Goal: Navigation & Orientation: Locate item on page

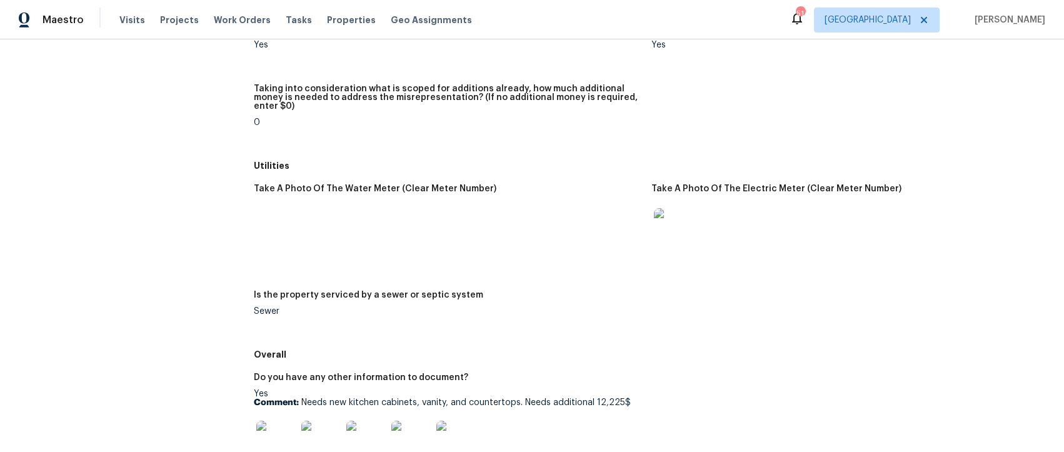
scroll to position [1919, 0]
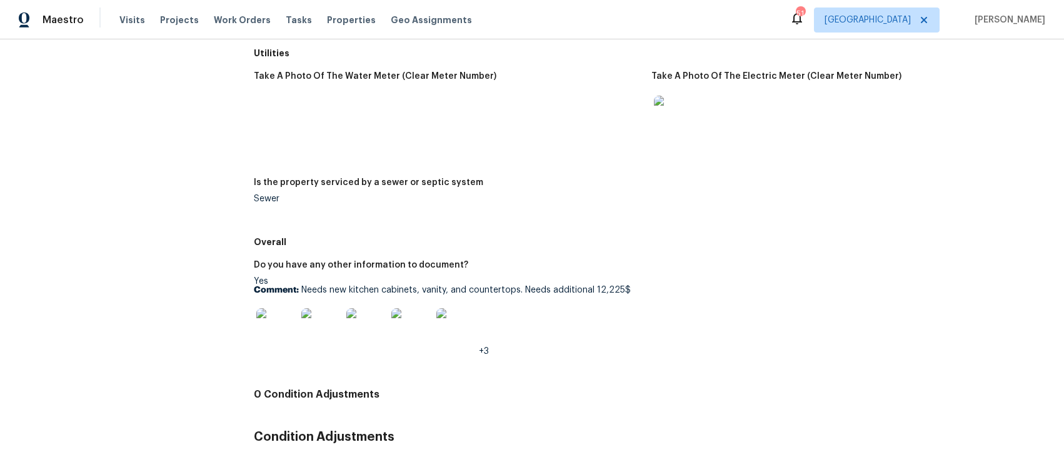
click at [271, 308] on img at bounding box center [276, 328] width 40 height 40
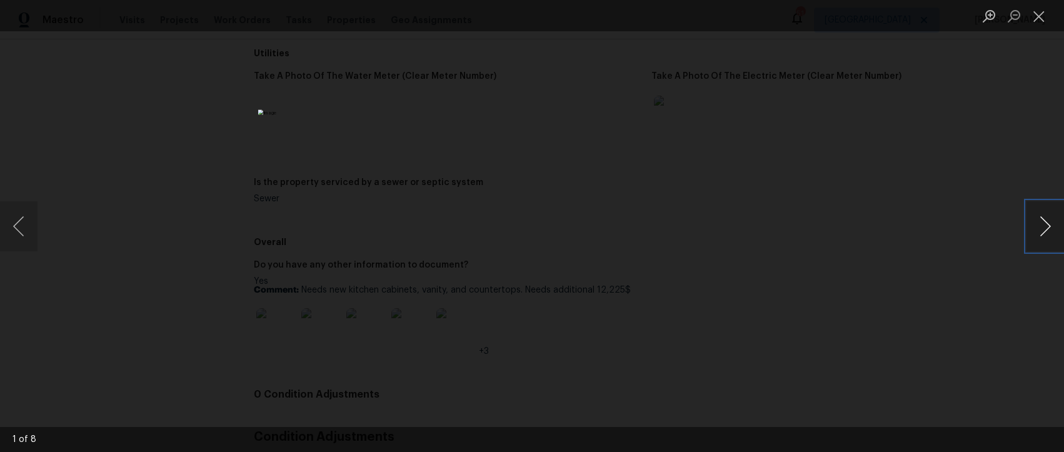
click at [1050, 224] on button "Next image" at bounding box center [1045, 226] width 38 height 50
click at [1048, 225] on button "Next image" at bounding box center [1045, 226] width 38 height 50
click at [1038, 229] on button "Next image" at bounding box center [1045, 226] width 38 height 50
click at [23, 221] on button "Previous image" at bounding box center [19, 226] width 38 height 50
click at [1043, 237] on button "Next image" at bounding box center [1045, 226] width 38 height 50
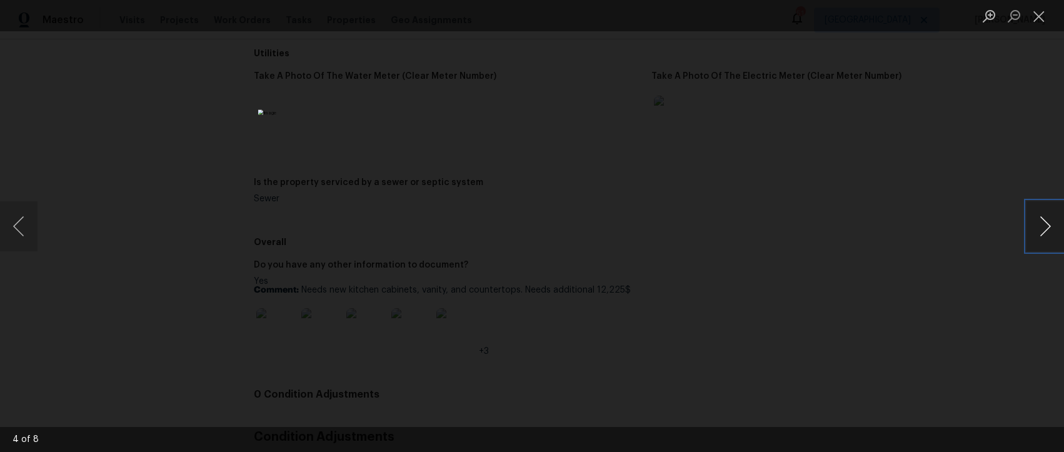
click at [1043, 237] on button "Next image" at bounding box center [1045, 226] width 38 height 50
click at [1039, 234] on button "Next image" at bounding box center [1045, 226] width 38 height 50
click at [1045, 14] on button "Close lightbox" at bounding box center [1038, 16] width 25 height 22
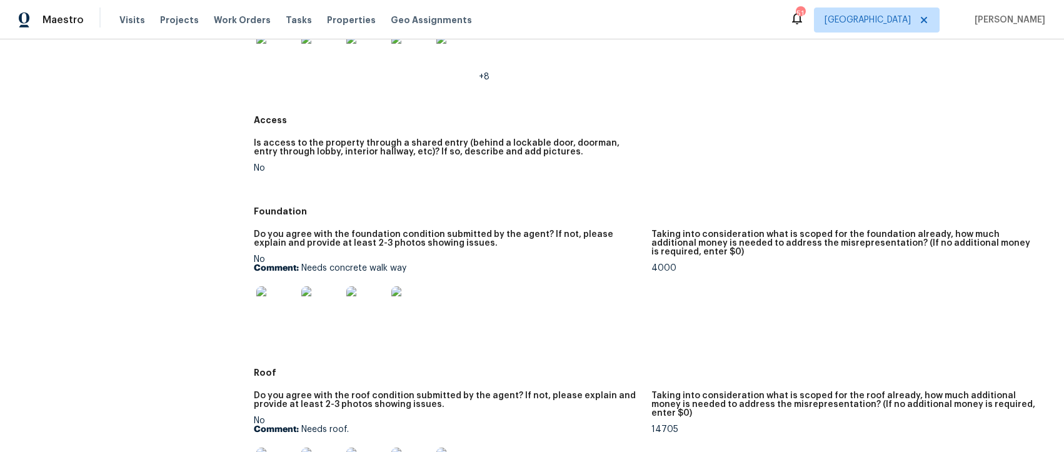
scroll to position [68, 0]
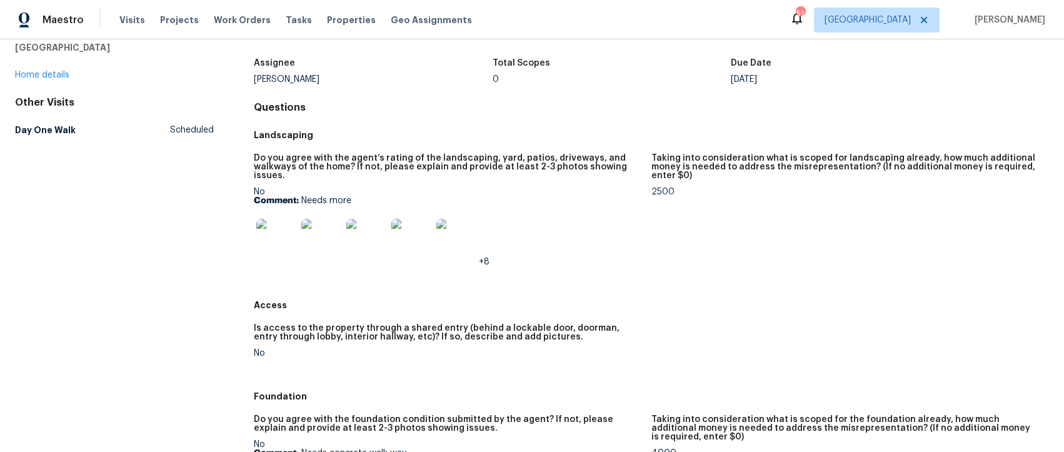
click at [274, 228] on img at bounding box center [276, 239] width 40 height 40
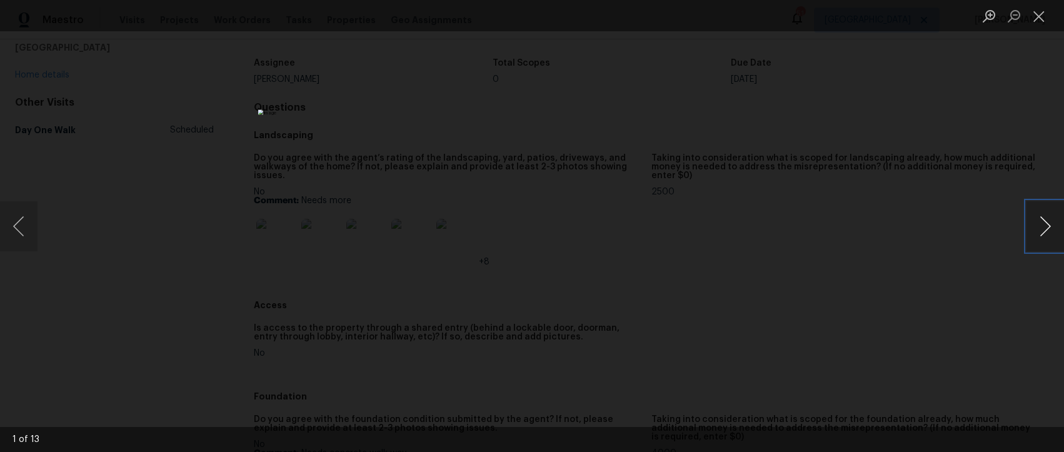
click at [1051, 221] on button "Next image" at bounding box center [1045, 226] width 38 height 50
click at [24, 226] on button "Previous image" at bounding box center [19, 226] width 38 height 50
click at [1035, 219] on button "Next image" at bounding box center [1045, 226] width 38 height 50
click at [1038, 222] on button "Next image" at bounding box center [1045, 226] width 38 height 50
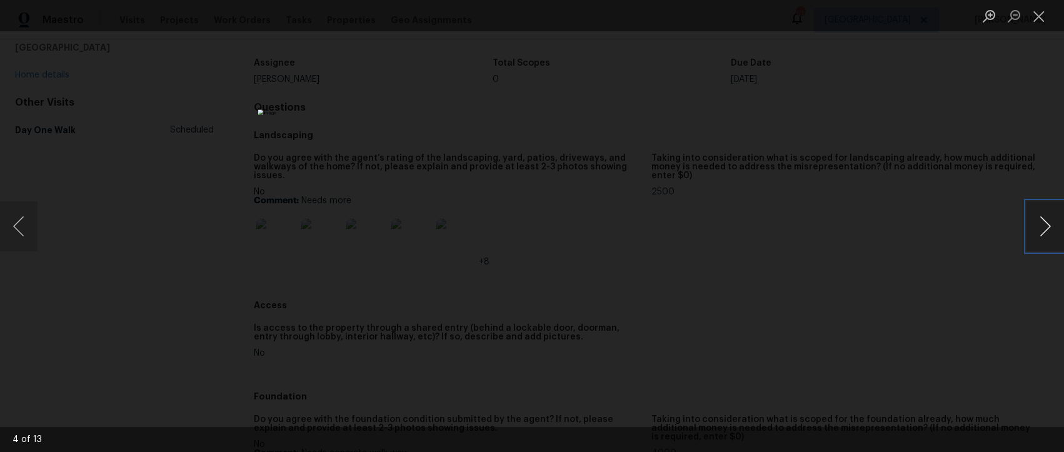
click at [1038, 222] on button "Next image" at bounding box center [1045, 226] width 38 height 50
click at [1046, 18] on button "Close lightbox" at bounding box center [1038, 16] width 25 height 22
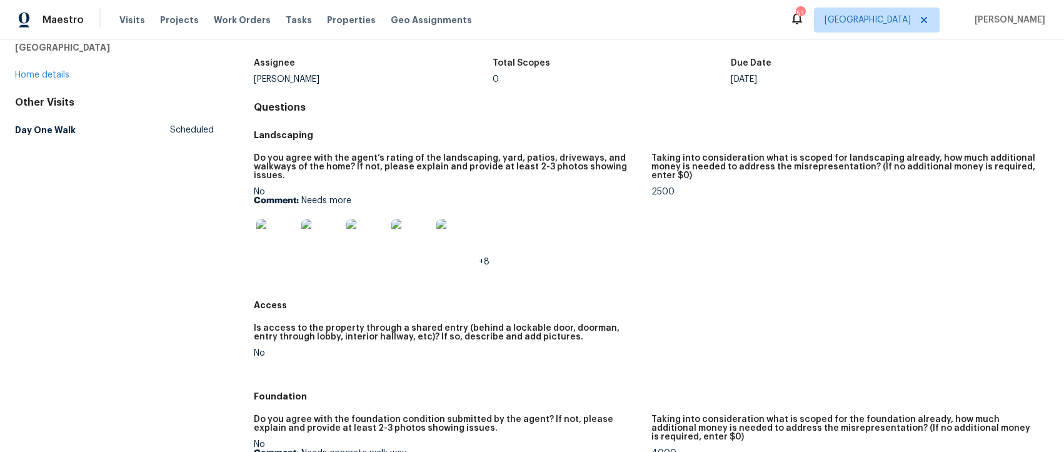
scroll to position [0, 0]
